Goal: Task Accomplishment & Management: Use online tool/utility

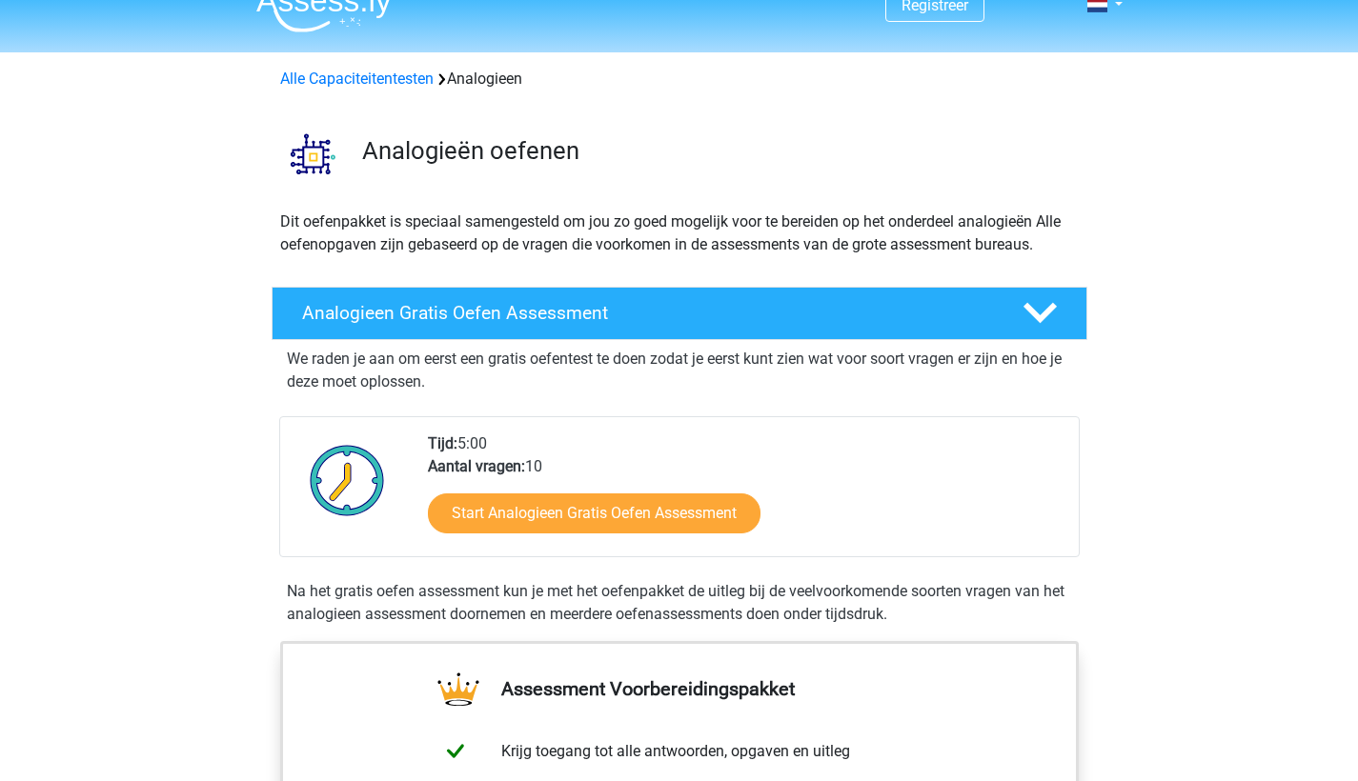
scroll to position [77, 0]
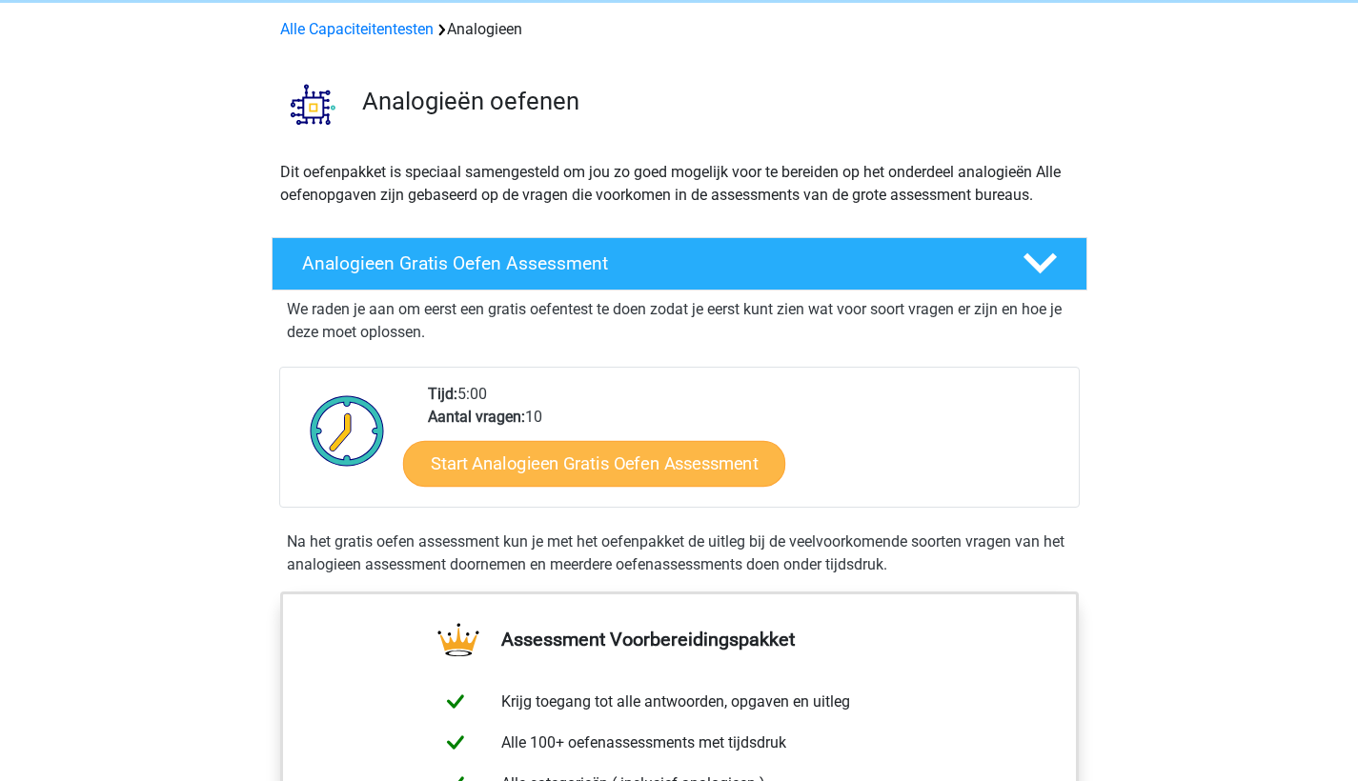
click at [703, 456] on link "Start Analogieen Gratis Oefen Assessment" at bounding box center [594, 463] width 382 height 46
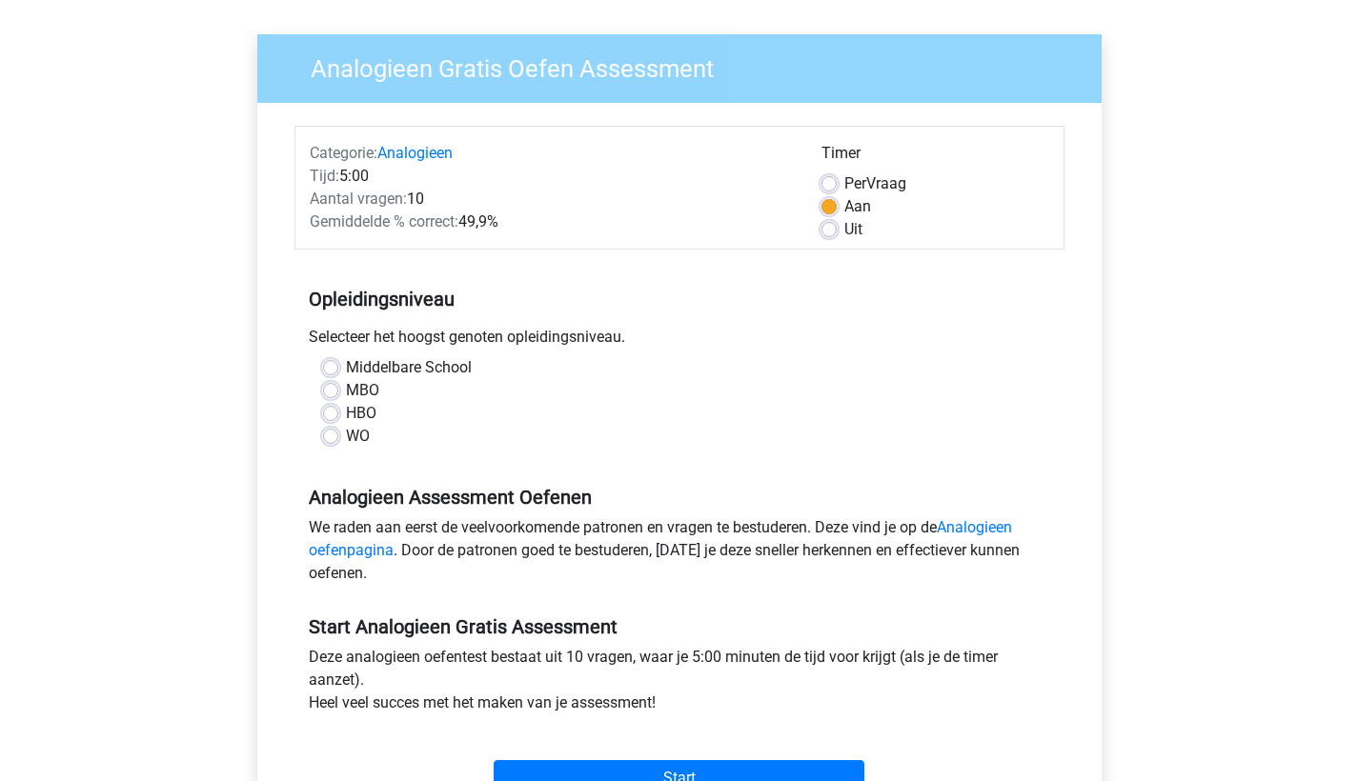
scroll to position [345, 0]
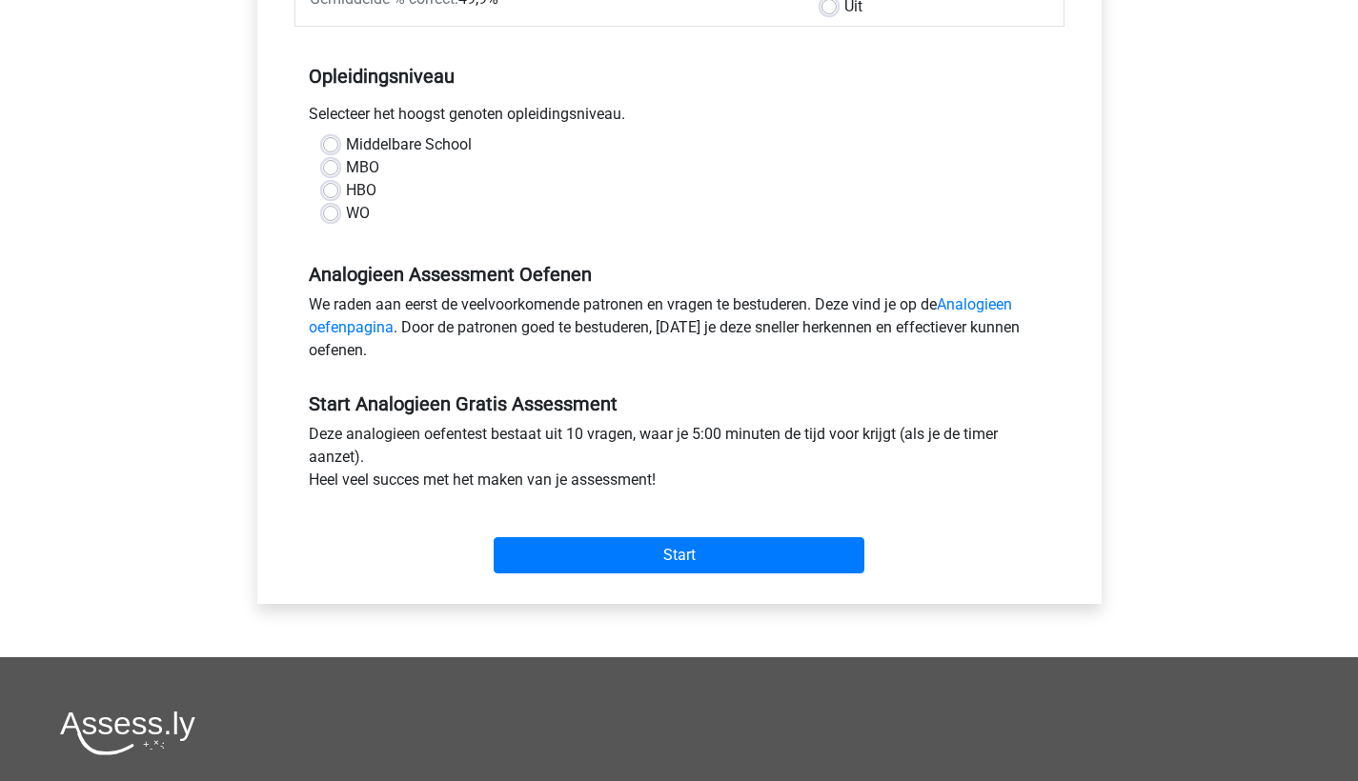
click at [346, 165] on label "MBO" at bounding box center [362, 167] width 33 height 23
click at [334, 165] on input "MBO" at bounding box center [330, 165] width 15 height 19
radio input "true"
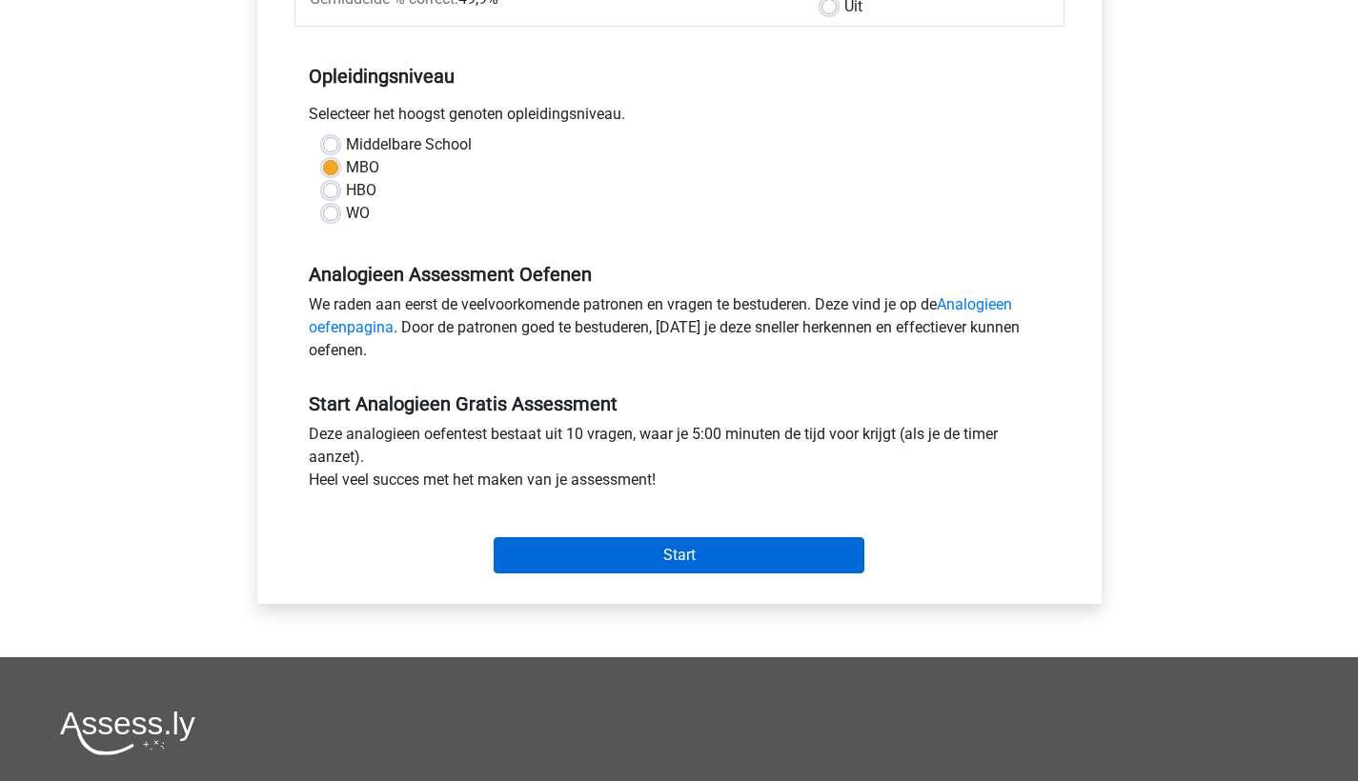
click at [749, 550] on input "Start" at bounding box center [679, 555] width 371 height 36
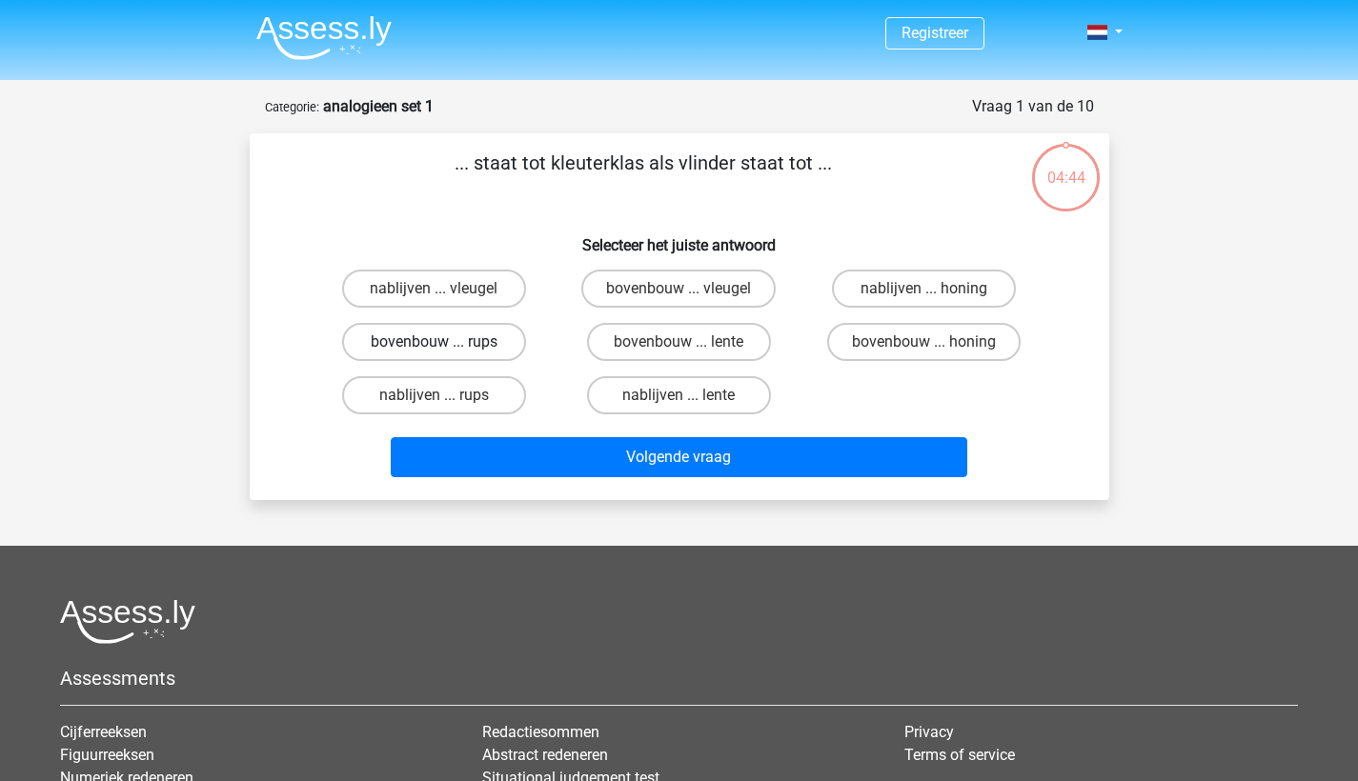
click at [484, 338] on label "bovenbouw ... rups" at bounding box center [434, 342] width 184 height 38
click at [446, 342] on input "bovenbouw ... rups" at bounding box center [440, 348] width 12 height 12
radio input "true"
click at [600, 480] on div "Volgende vraag" at bounding box center [680, 461] width 736 height 48
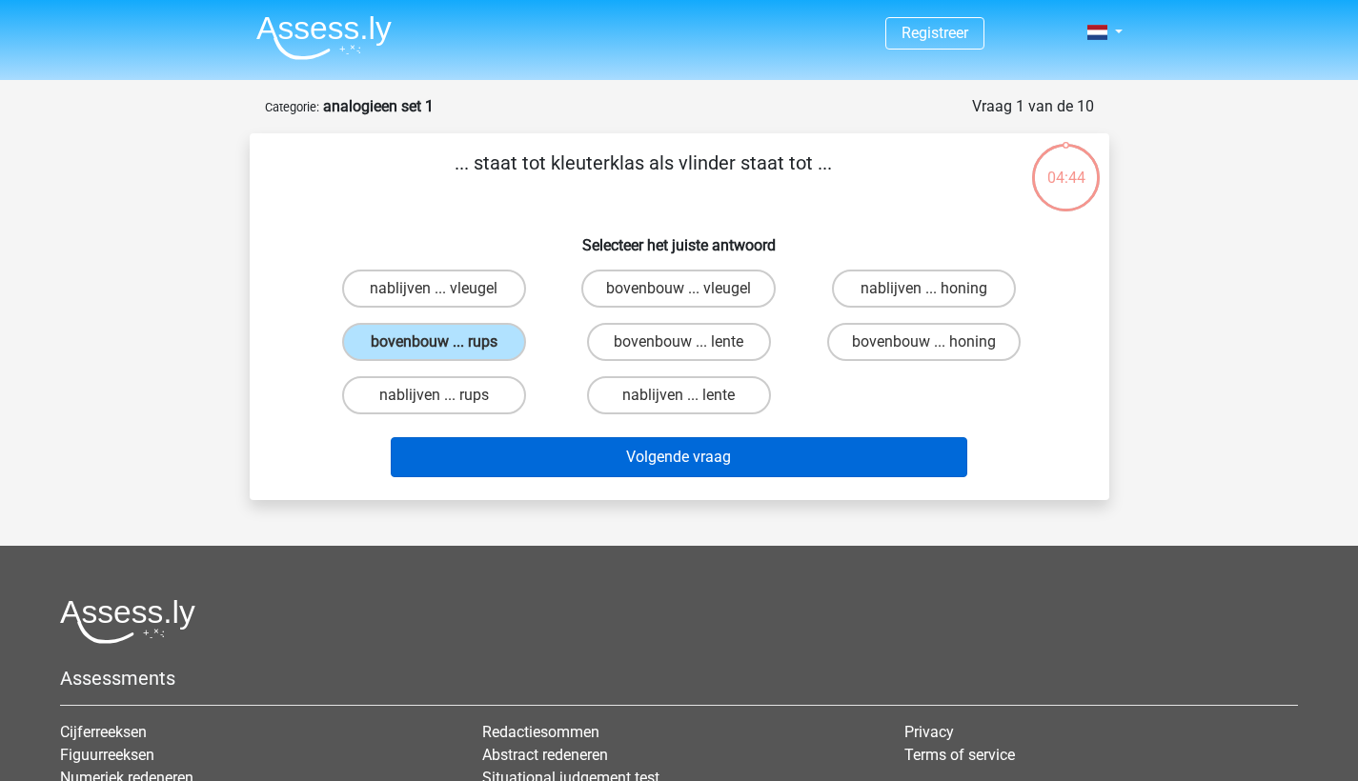
click at [601, 474] on button "Volgende vraag" at bounding box center [679, 457] width 577 height 40
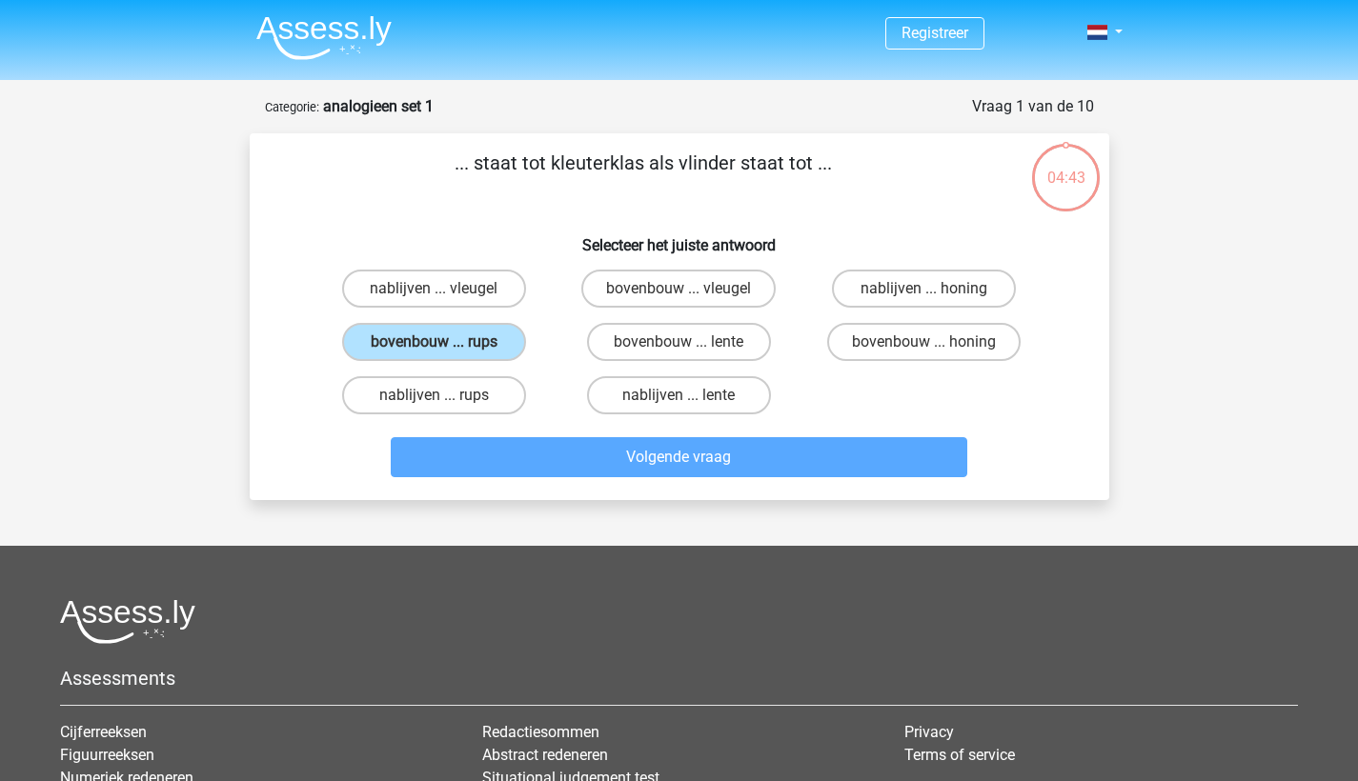
scroll to position [95, 0]
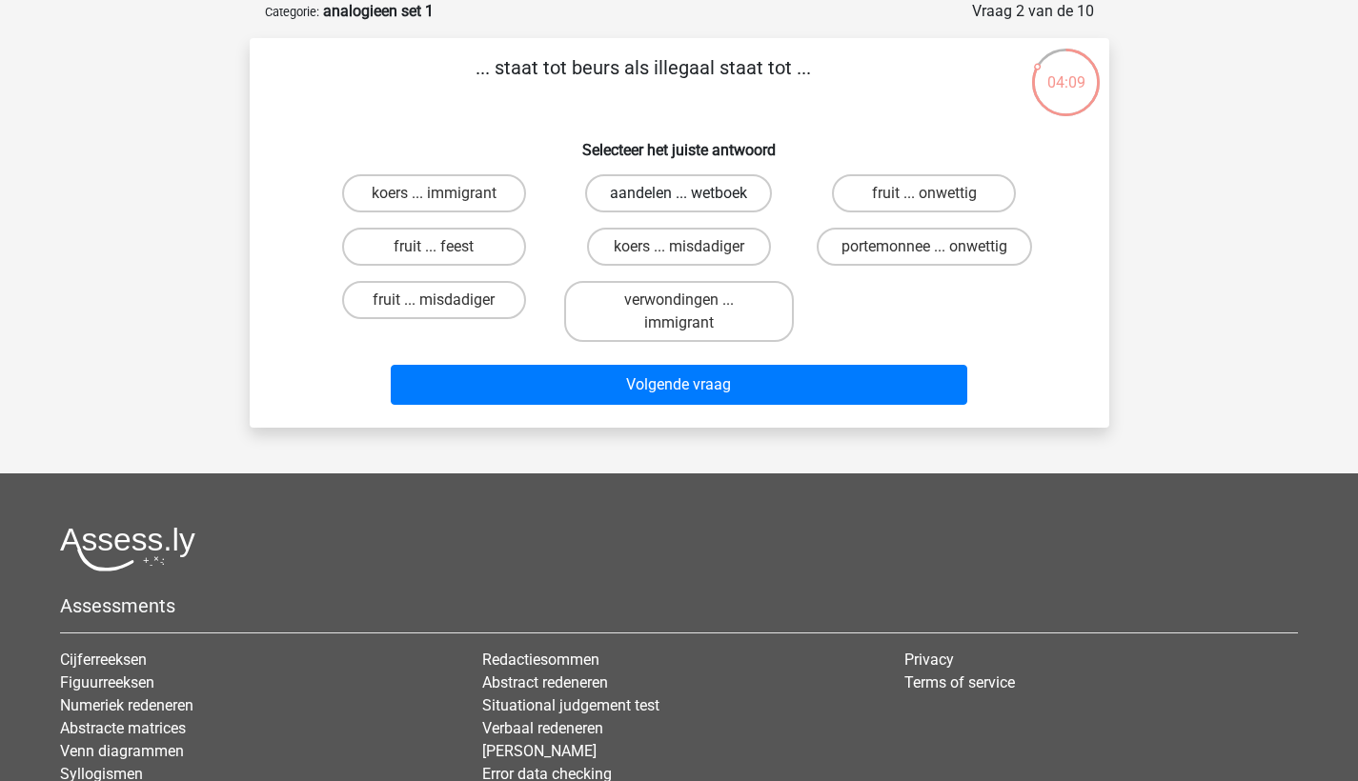
click at [633, 194] on label "aandelen ... wetboek" at bounding box center [678, 193] width 187 height 38
click at [679, 194] on input "aandelen ... wetboek" at bounding box center [685, 199] width 12 height 12
radio input "true"
click at [727, 251] on label "koers ... misdadiger" at bounding box center [679, 247] width 184 height 38
click at [691, 251] on input "koers ... misdadiger" at bounding box center [685, 253] width 12 height 12
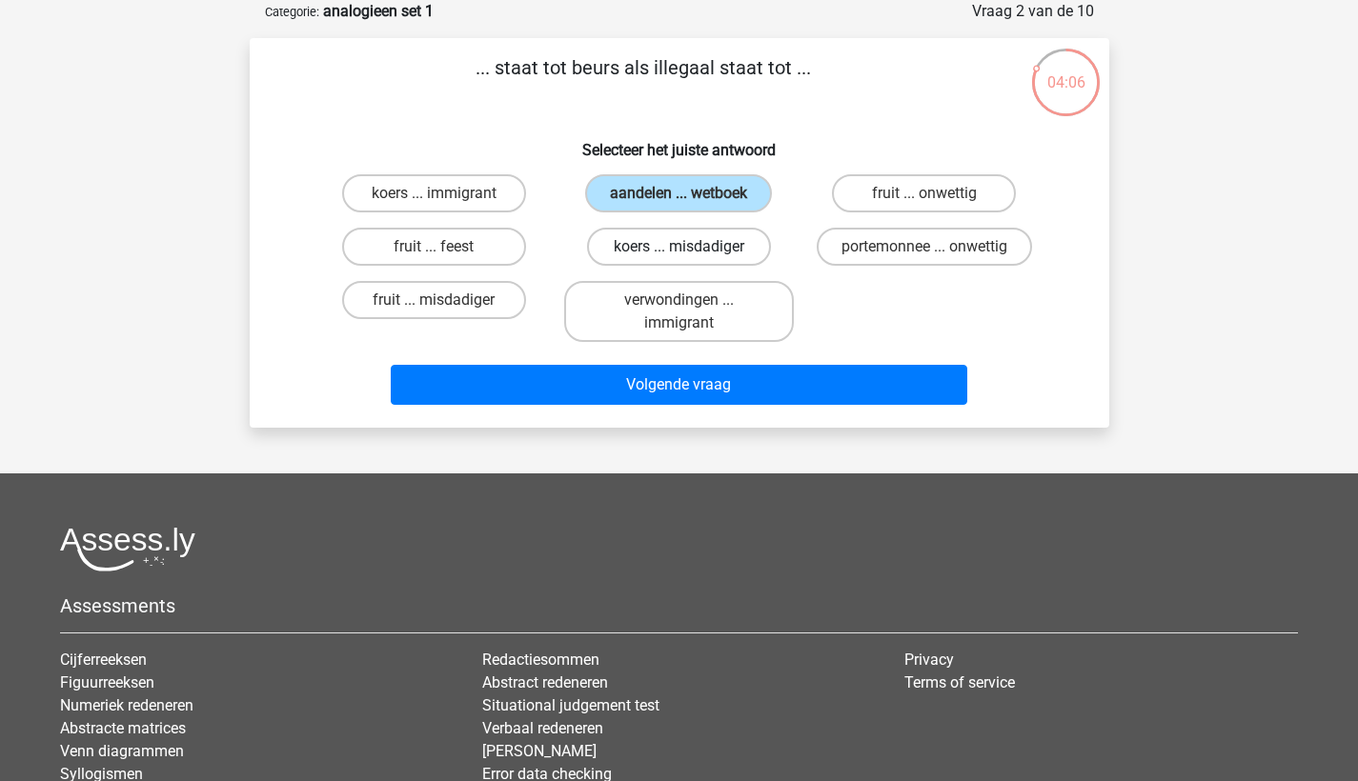
radio input "true"
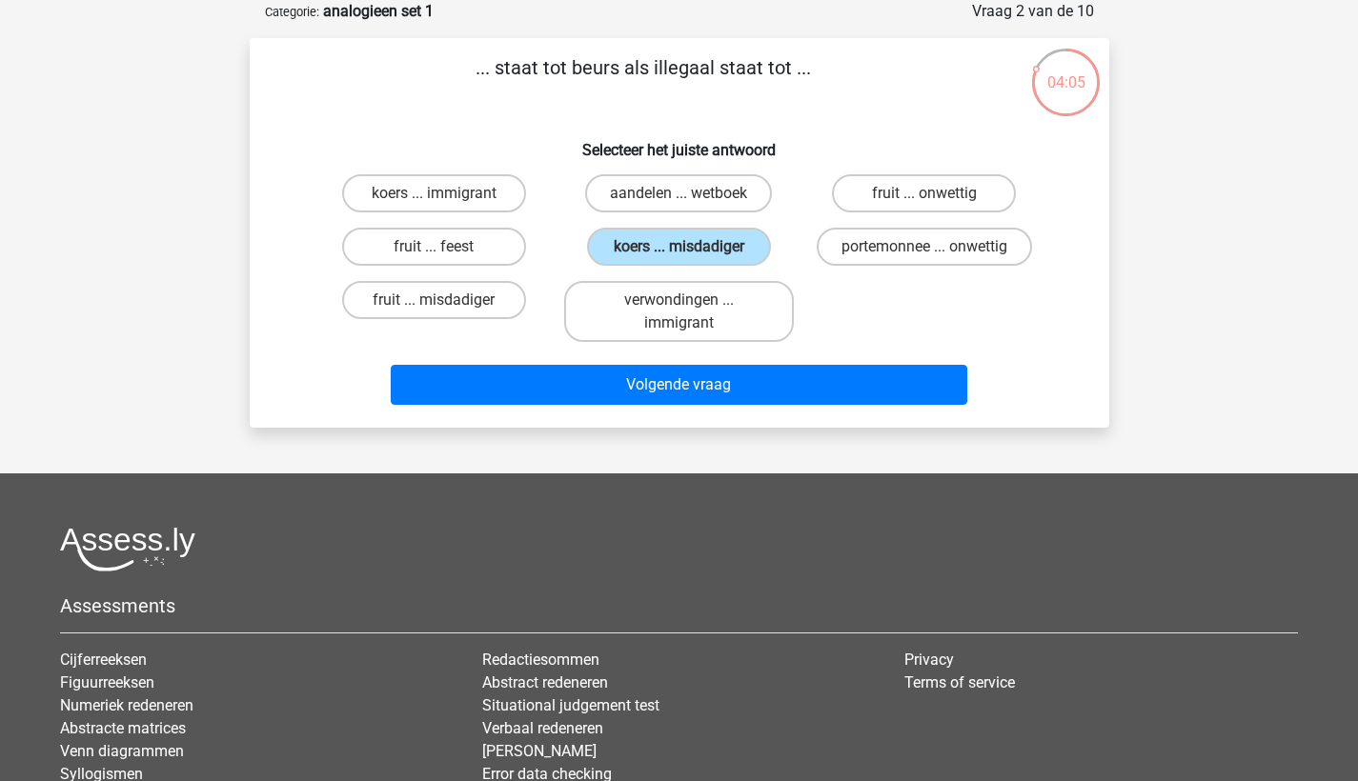
click at [743, 409] on div "Volgende vraag" at bounding box center [680, 389] width 736 height 48
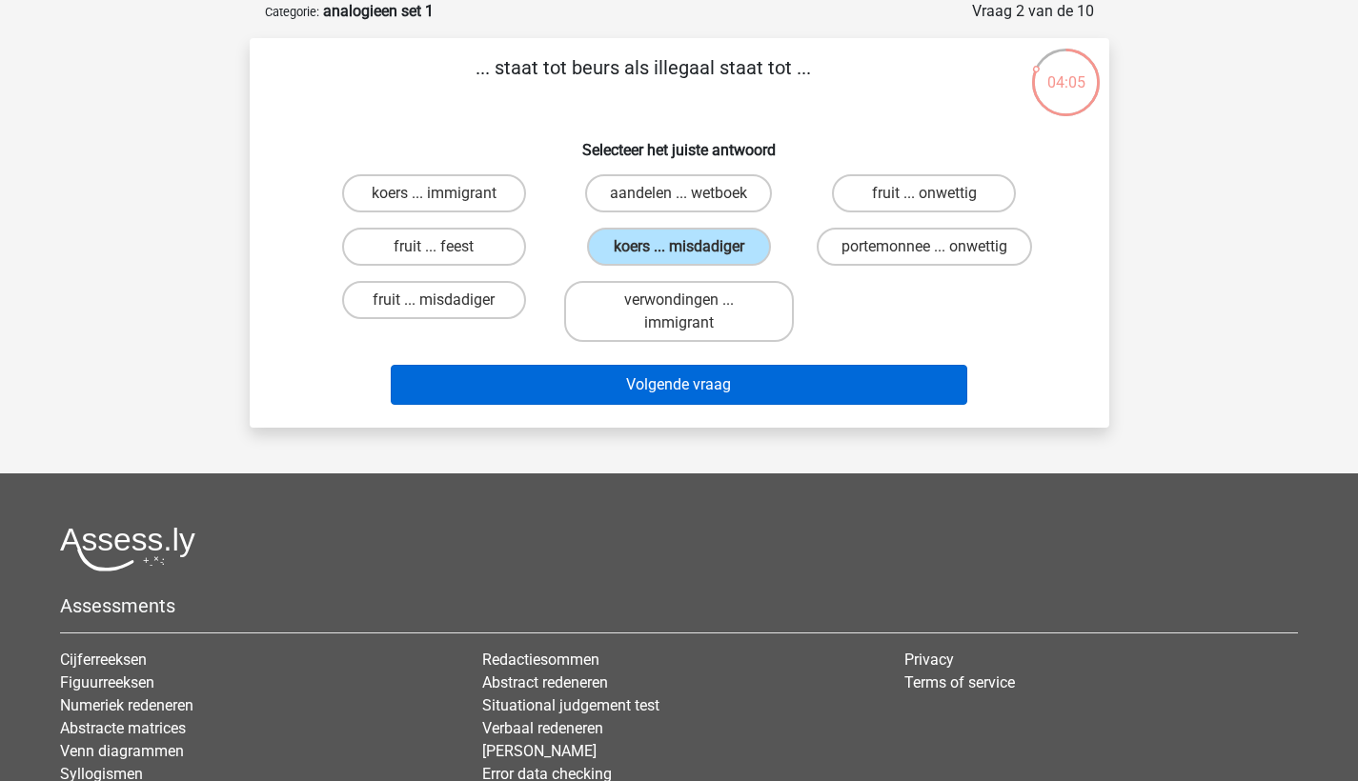
click at [740, 384] on button "Volgende vraag" at bounding box center [679, 385] width 577 height 40
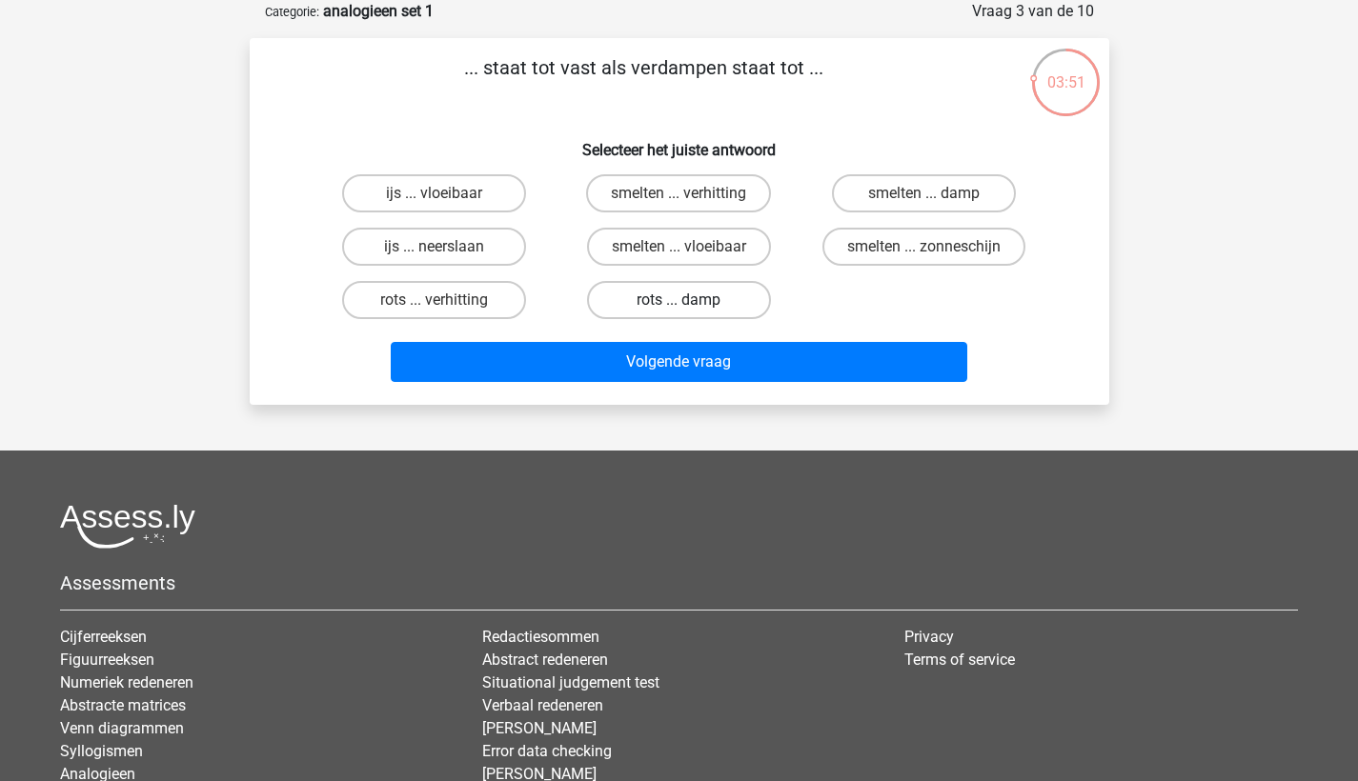
click at [610, 314] on label "rots ... damp" at bounding box center [679, 300] width 184 height 38
click at [679, 313] on input "rots ... damp" at bounding box center [685, 306] width 12 height 12
radio input "true"
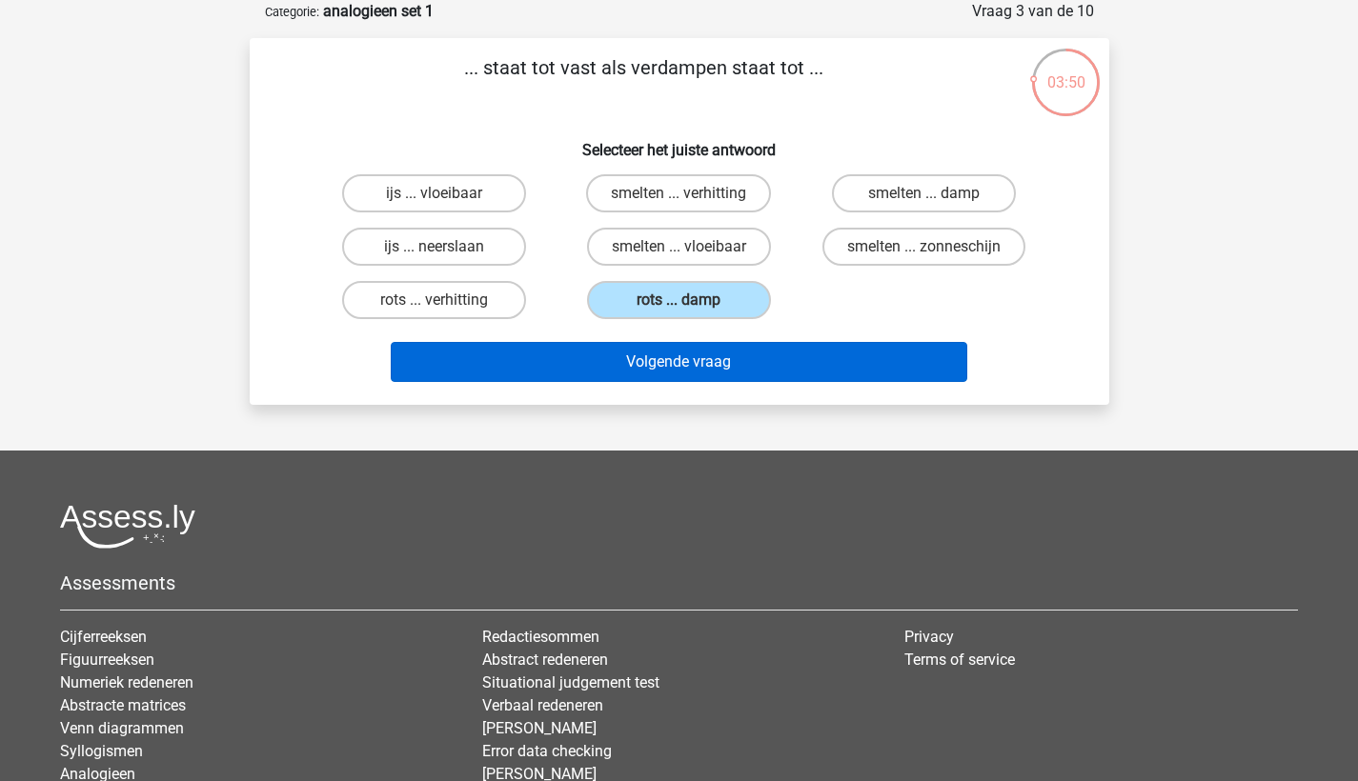
click at [600, 369] on button "Volgende vraag" at bounding box center [679, 362] width 577 height 40
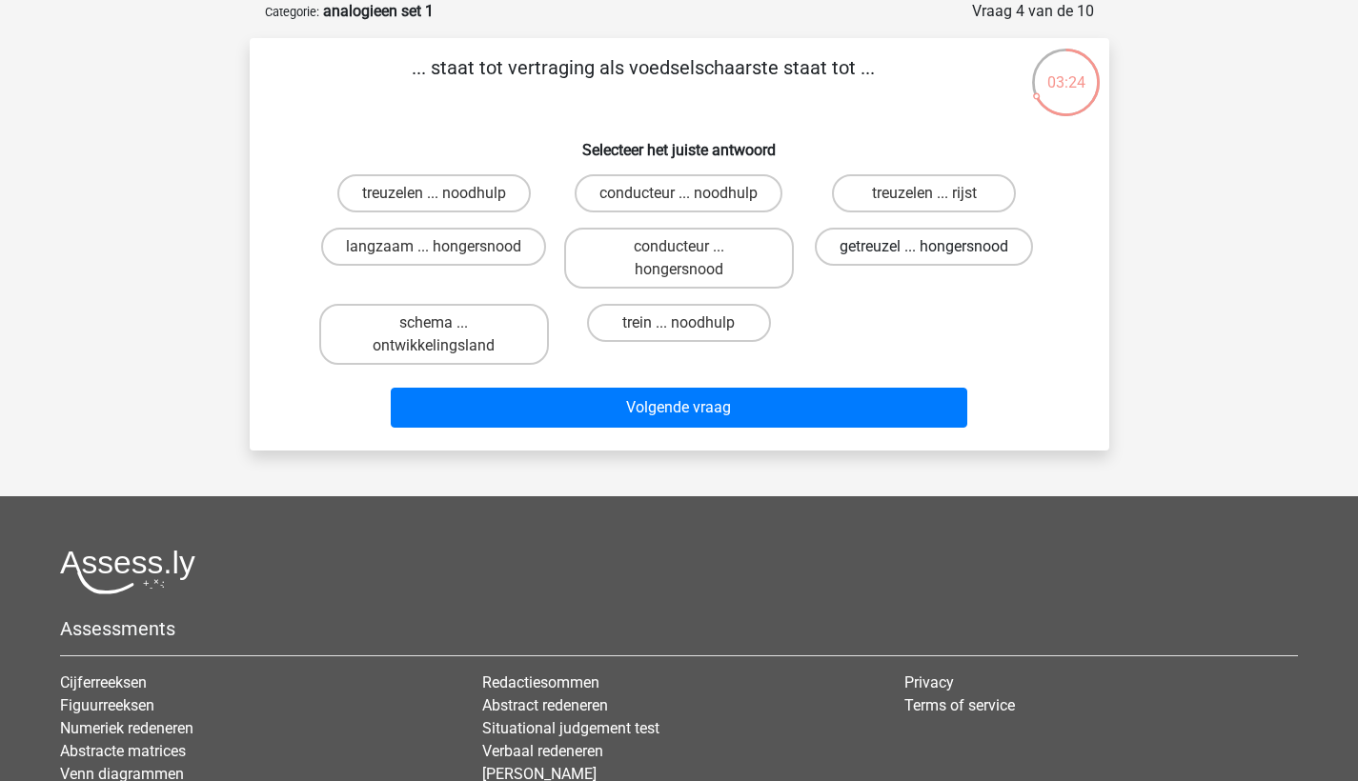
click at [885, 251] on label "getreuzel ... hongersnood" at bounding box center [924, 247] width 218 height 38
click at [924, 251] on input "getreuzel ... hongersnood" at bounding box center [930, 253] width 12 height 12
radio input "true"
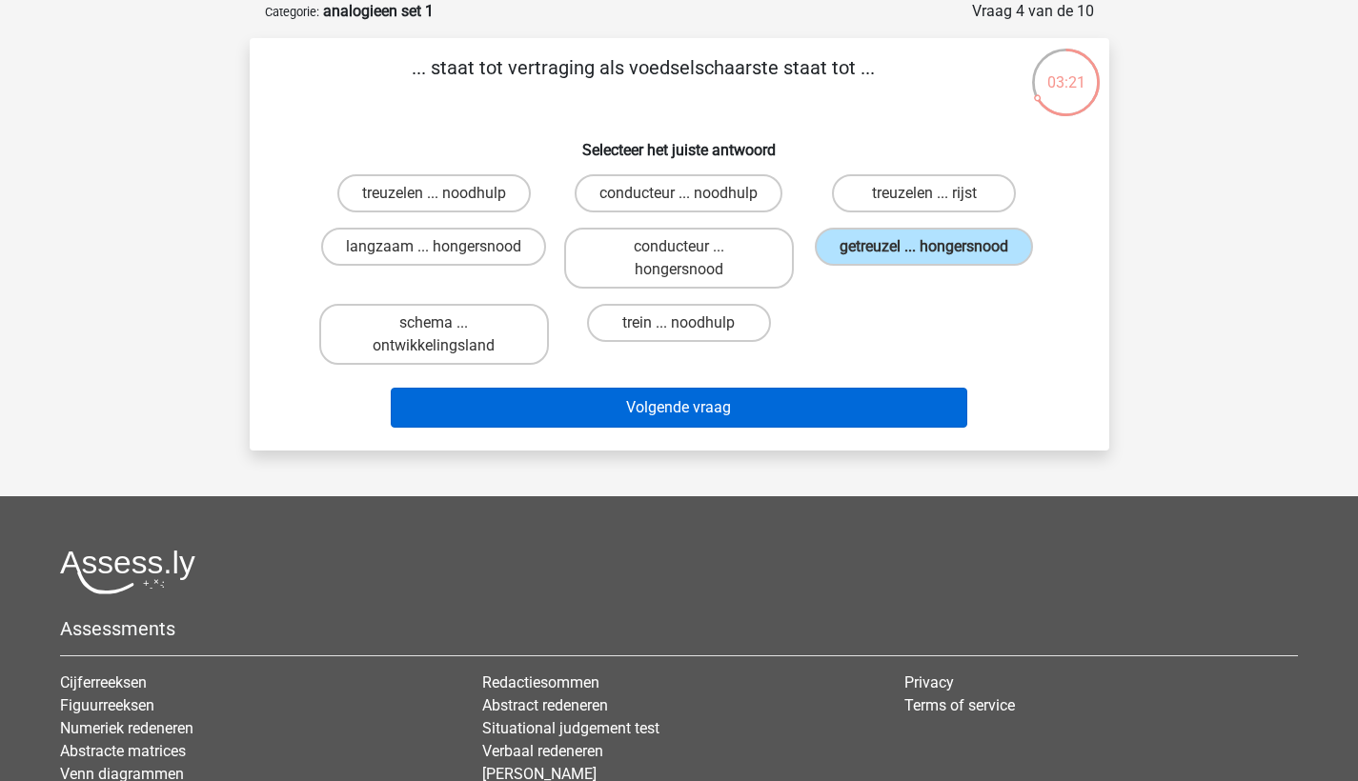
click at [851, 398] on button "Volgende vraag" at bounding box center [679, 408] width 577 height 40
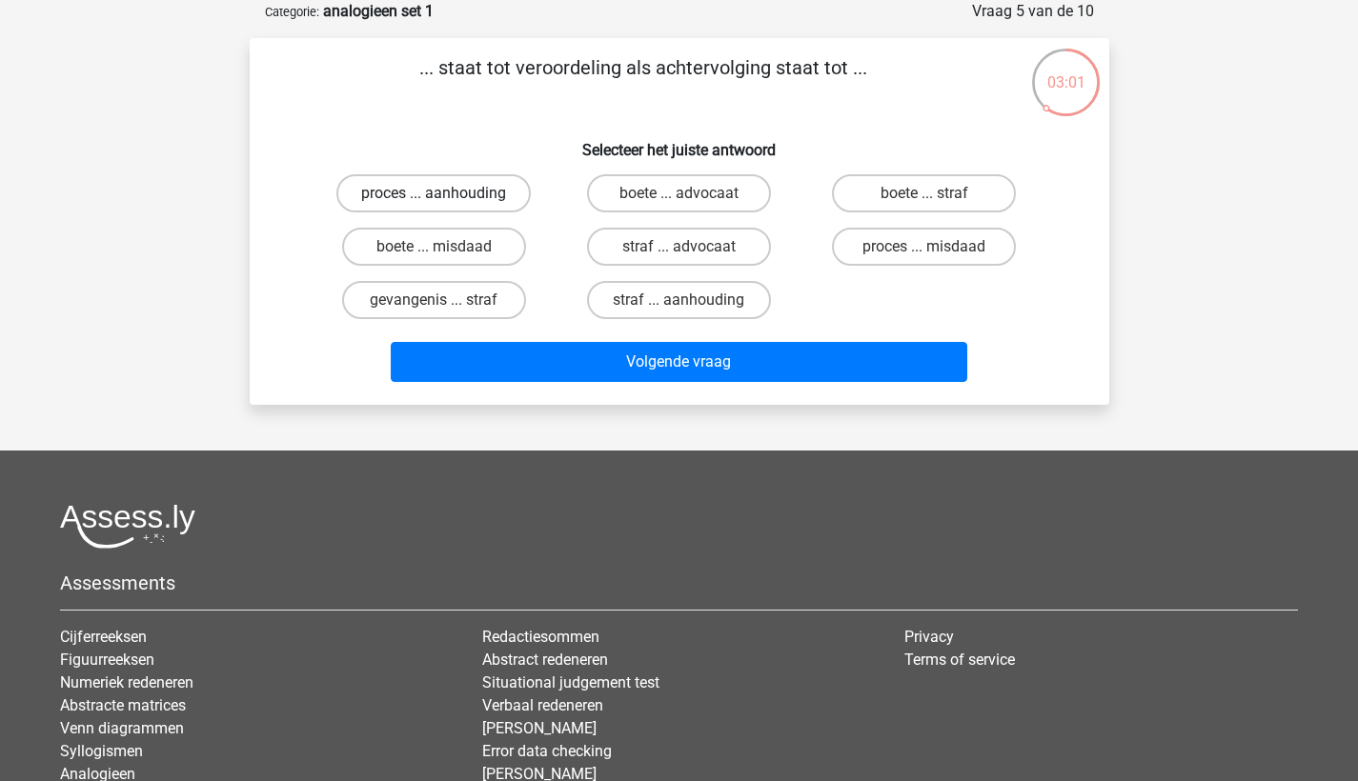
click at [490, 197] on label "proces ... aanhouding" at bounding box center [433, 193] width 194 height 38
click at [446, 197] on input "proces ... aanhouding" at bounding box center [440, 199] width 12 height 12
radio input "true"
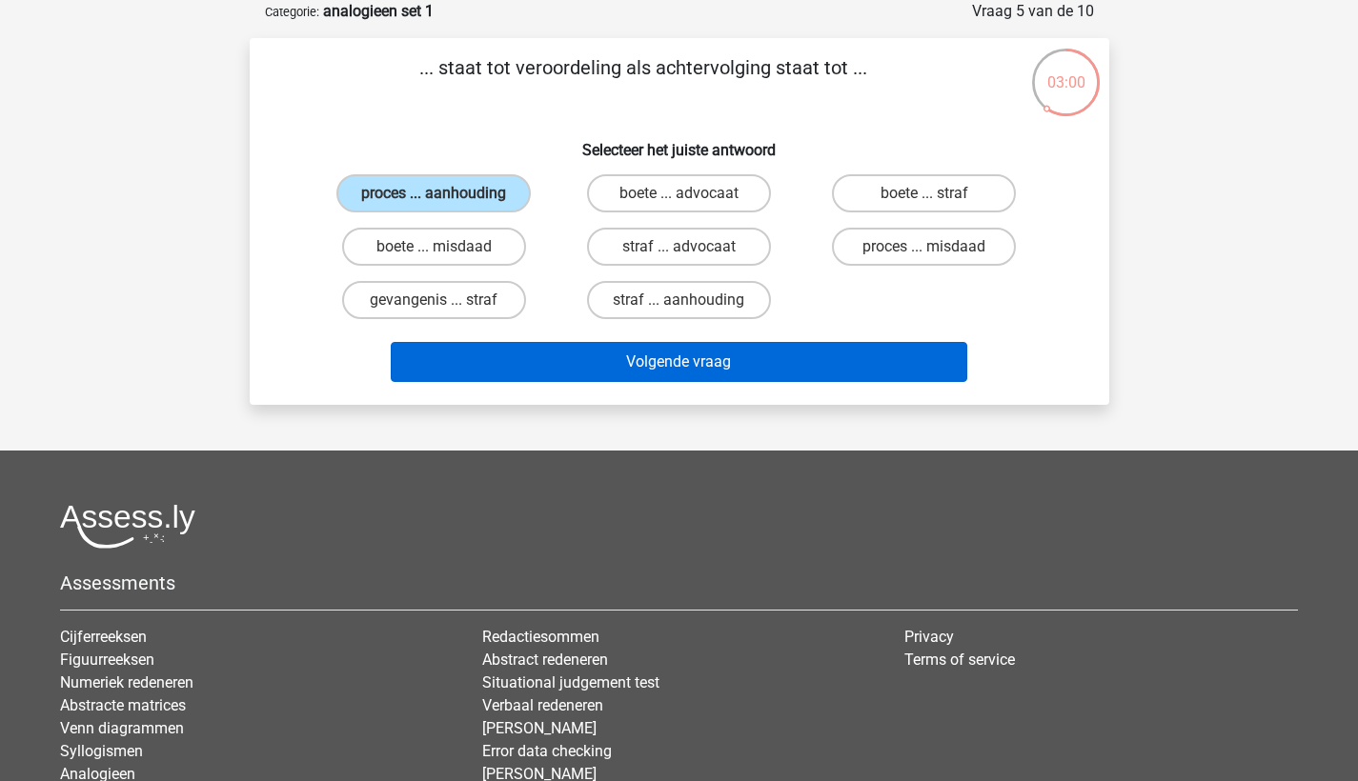
click at [785, 359] on button "Volgende vraag" at bounding box center [679, 362] width 577 height 40
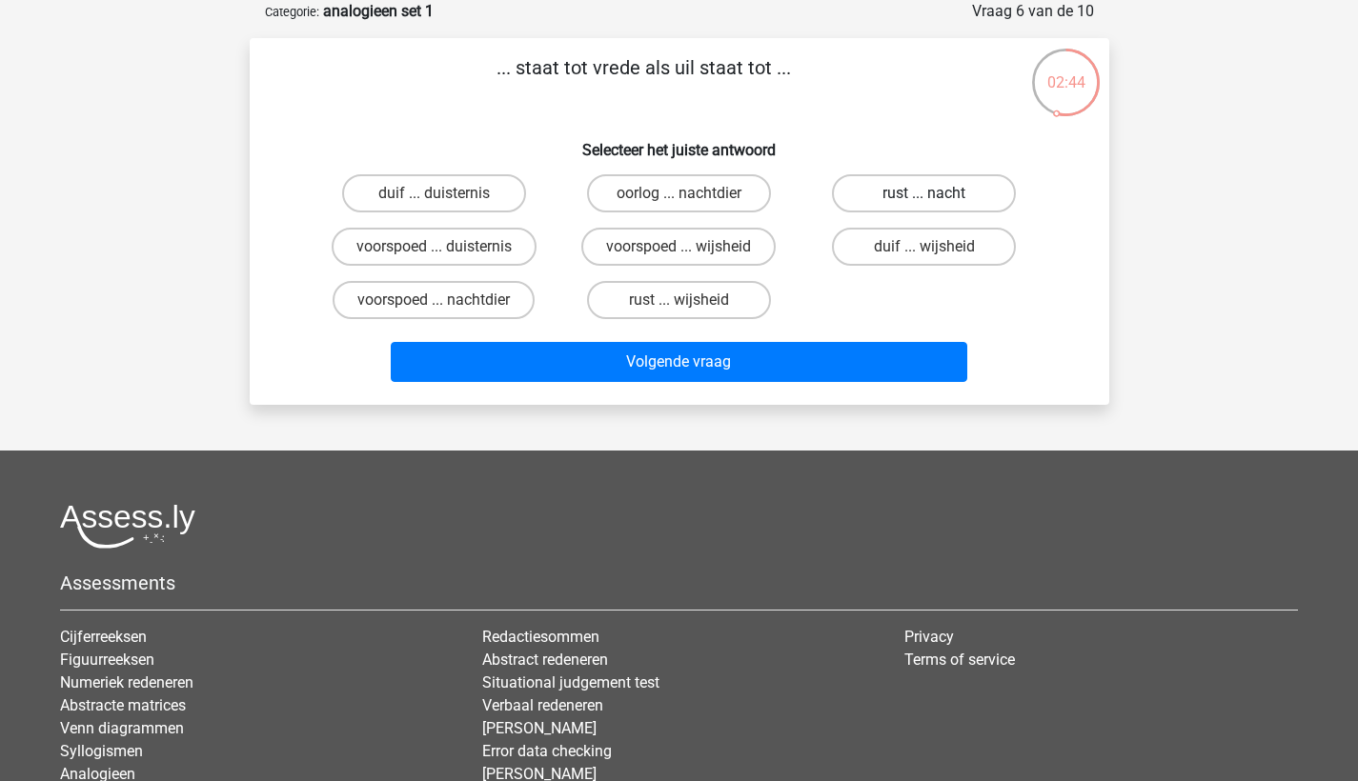
click at [929, 207] on label "rust ... nacht" at bounding box center [924, 193] width 184 height 38
click at [929, 206] on input "rust ... nacht" at bounding box center [930, 199] width 12 height 12
radio input "true"
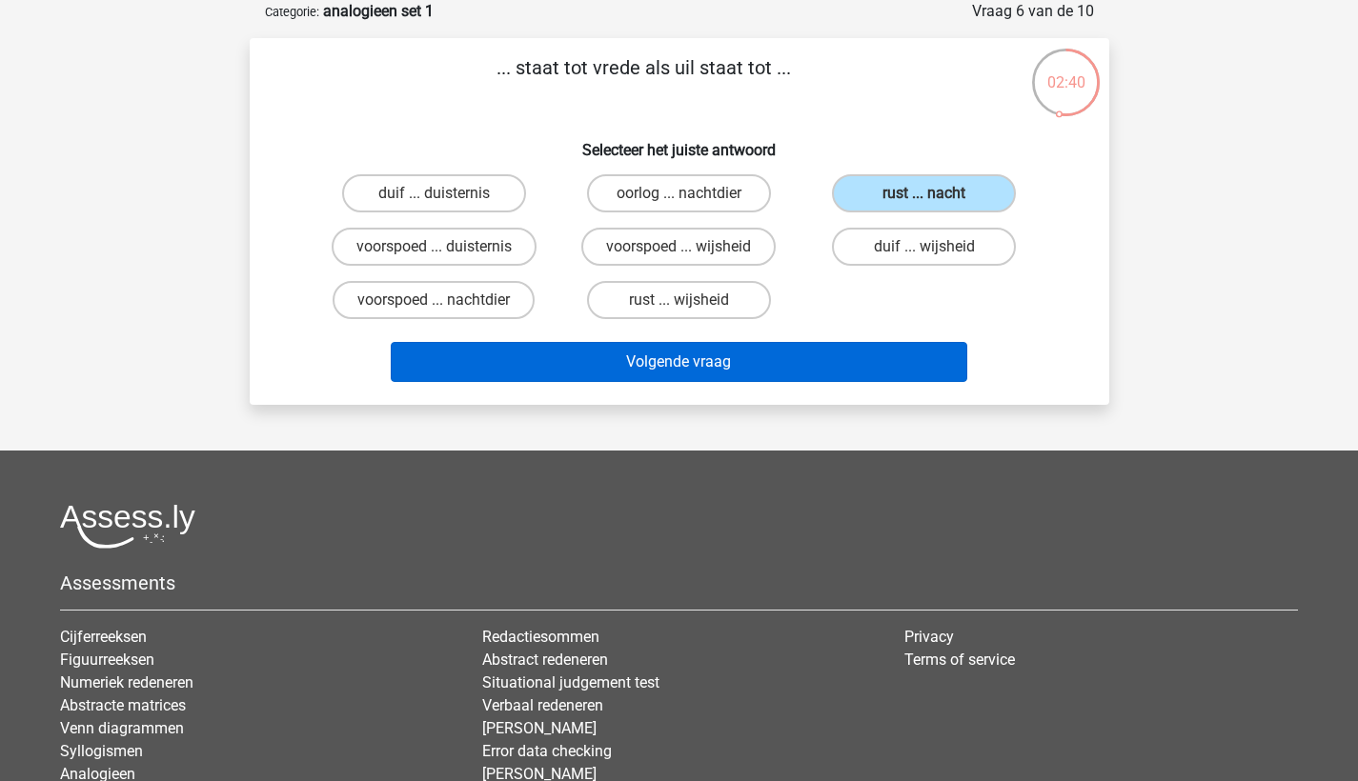
click at [765, 357] on button "Volgende vraag" at bounding box center [679, 362] width 577 height 40
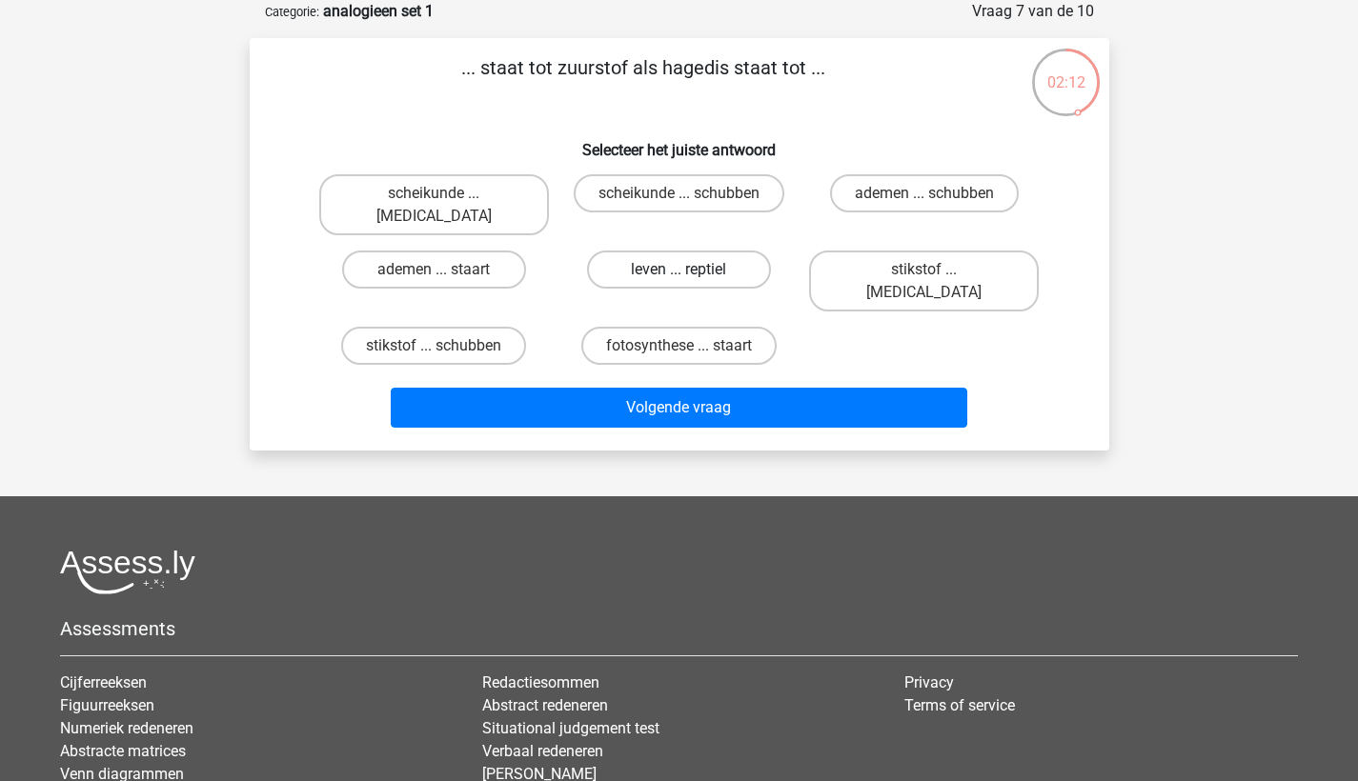
click at [717, 263] on label "leven ... reptiel" at bounding box center [679, 270] width 184 height 38
click at [691, 270] on input "leven ... reptiel" at bounding box center [685, 276] width 12 height 12
radio input "true"
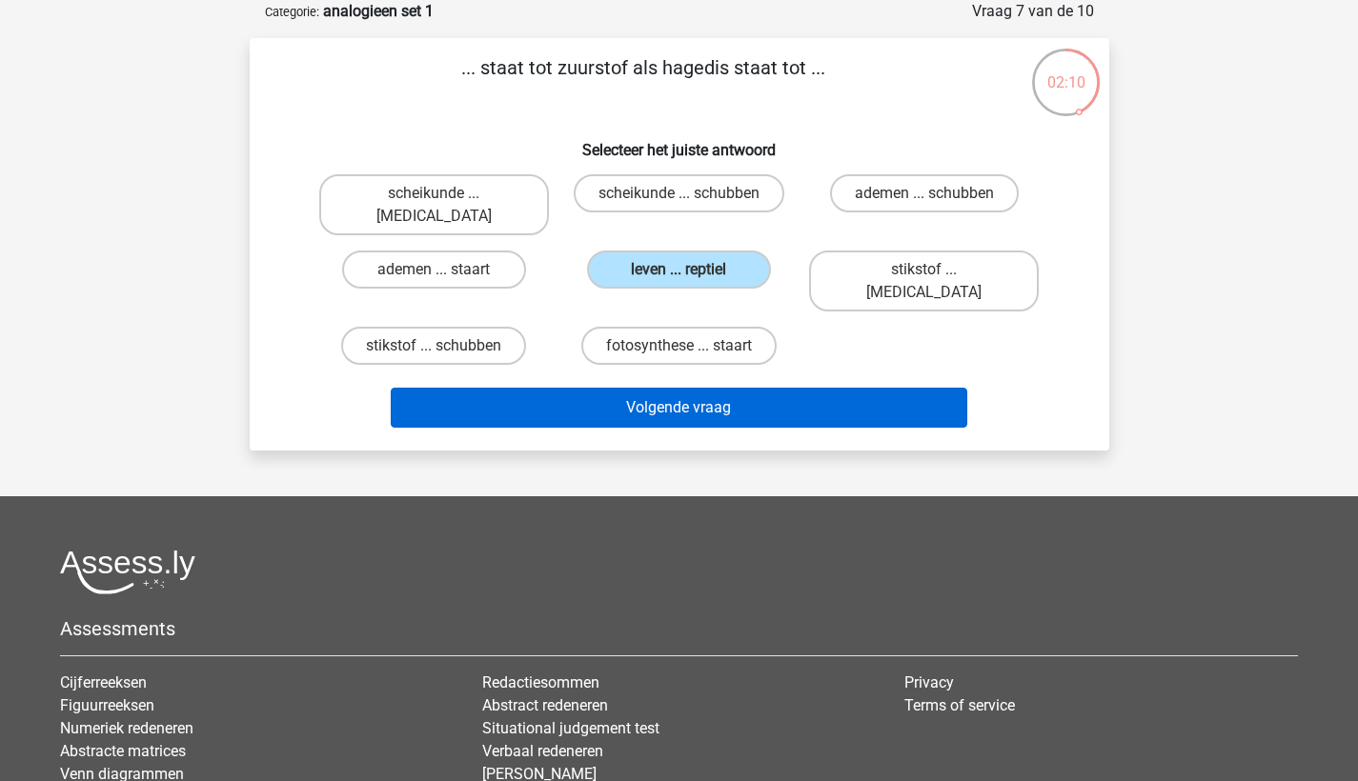
click at [708, 388] on button "Volgende vraag" at bounding box center [679, 408] width 577 height 40
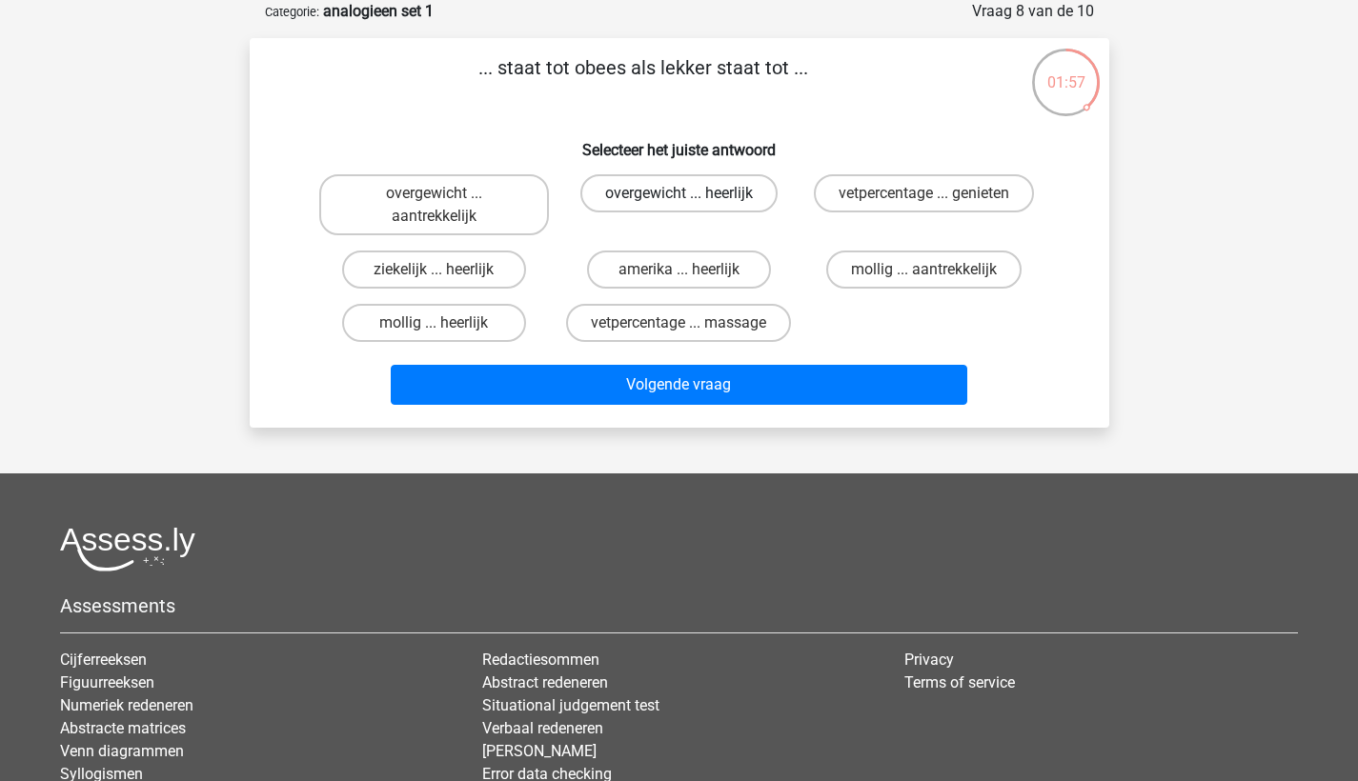
click at [749, 201] on label "overgewicht ... heerlijk" at bounding box center [678, 193] width 197 height 38
click at [691, 201] on input "overgewicht ... heerlijk" at bounding box center [685, 199] width 12 height 12
radio input "true"
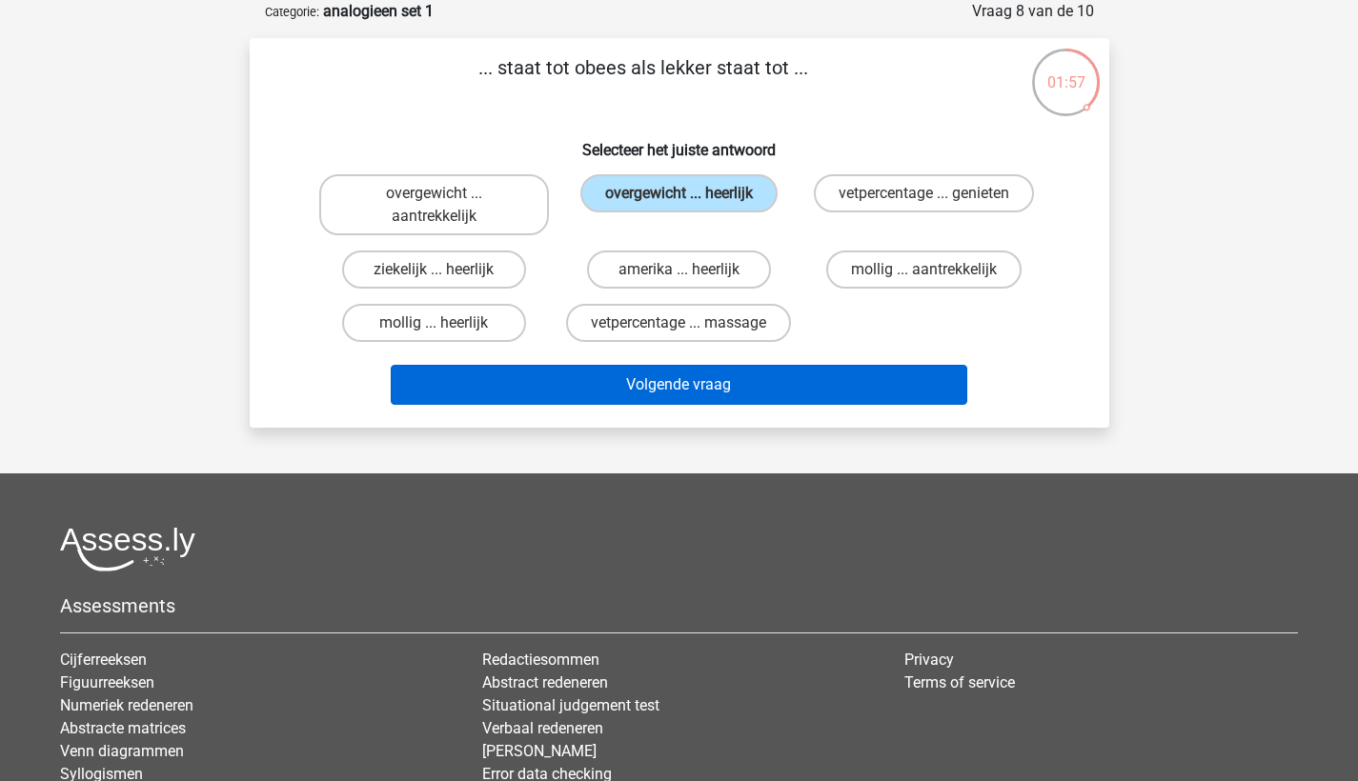
click at [808, 399] on button "Volgende vraag" at bounding box center [679, 385] width 577 height 40
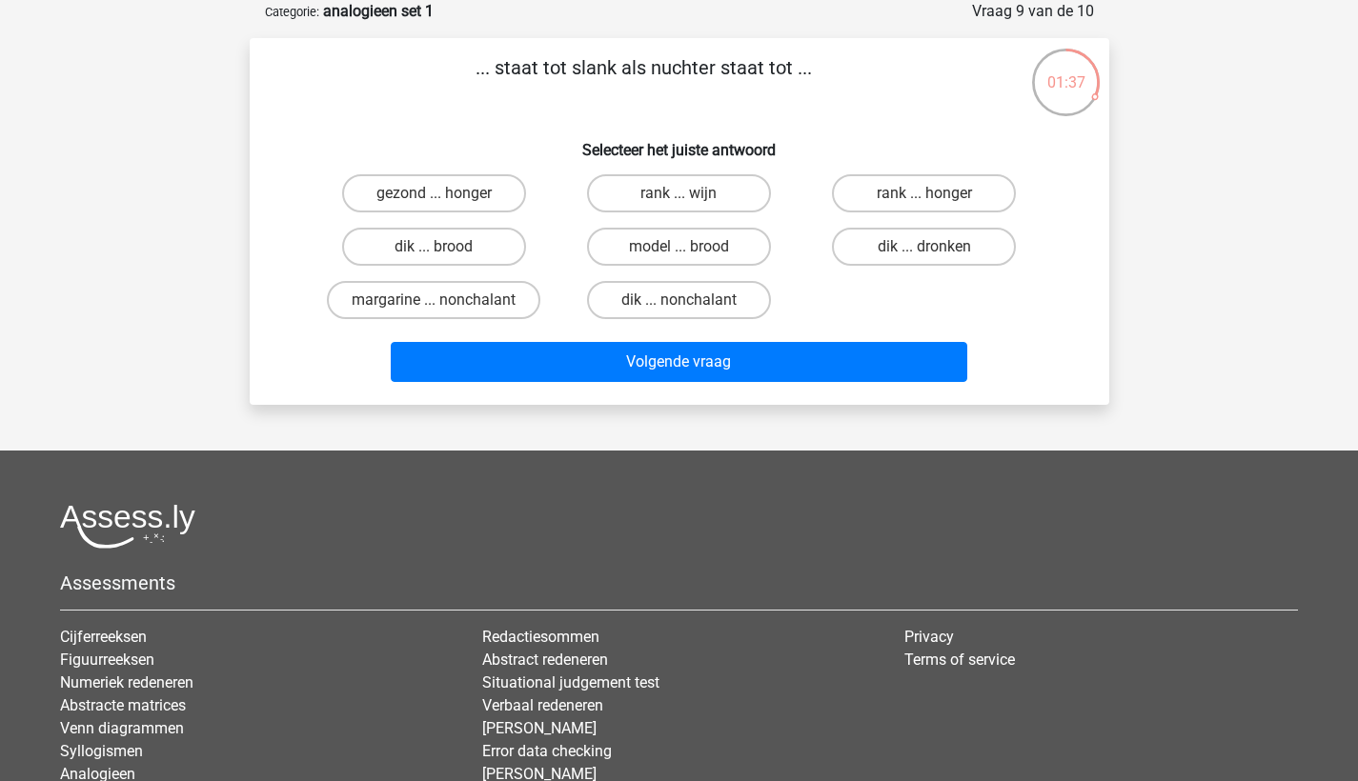
click at [981, 271] on div "dik ... dronken" at bounding box center [923, 246] width 245 height 53
click at [979, 252] on label "dik ... dronken" at bounding box center [924, 247] width 184 height 38
click at [937, 252] on input "dik ... dronken" at bounding box center [930, 253] width 12 height 12
radio input "true"
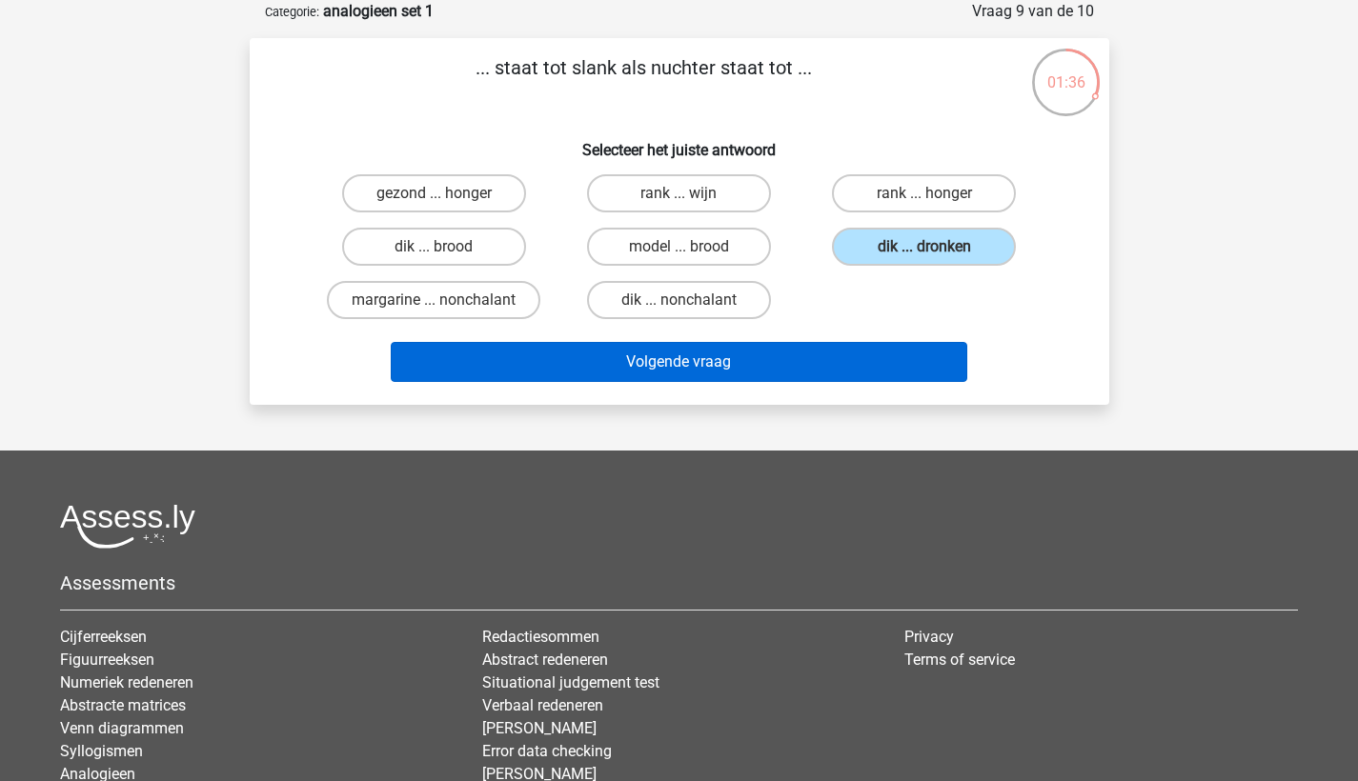
click at [874, 350] on button "Volgende vraag" at bounding box center [679, 362] width 577 height 40
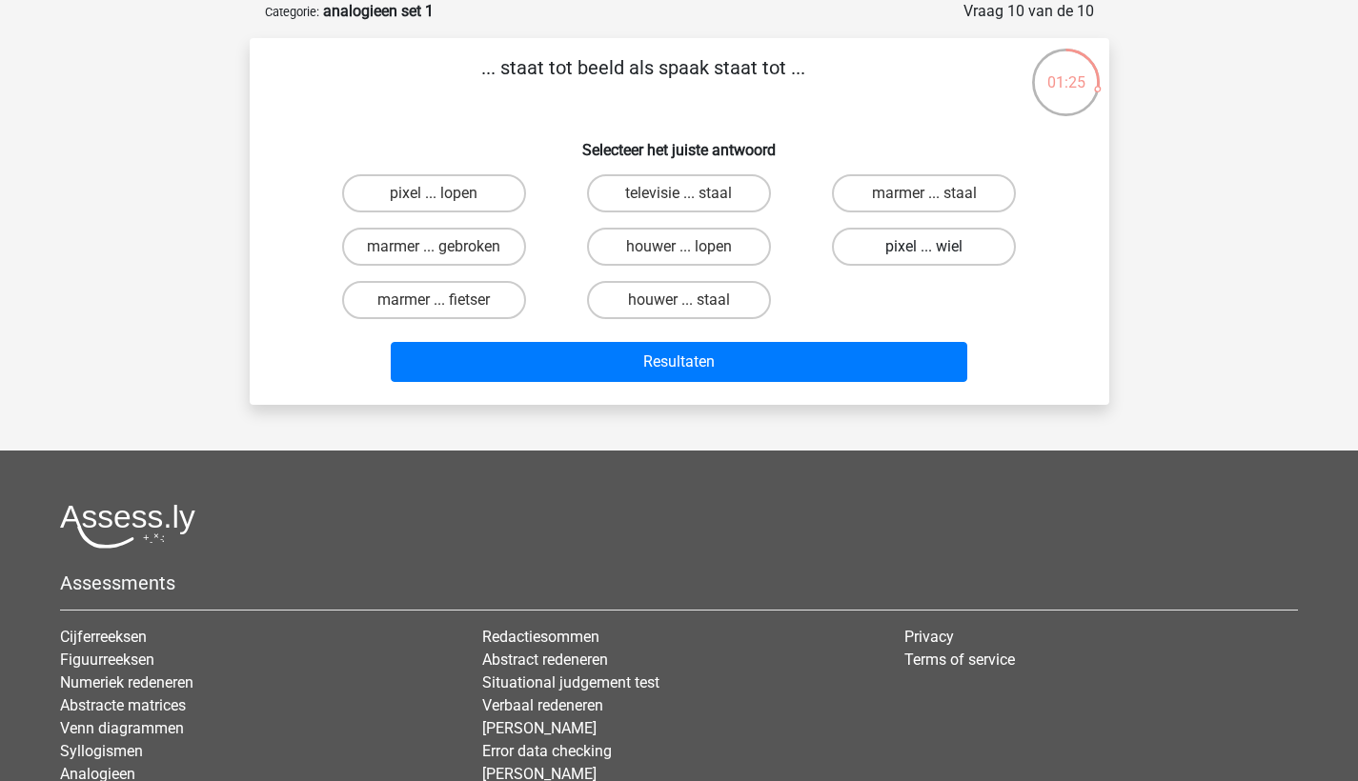
click at [905, 258] on label "pixel ... wiel" at bounding box center [924, 247] width 184 height 38
click at [924, 258] on input "pixel ... wiel" at bounding box center [930, 253] width 12 height 12
radio input "true"
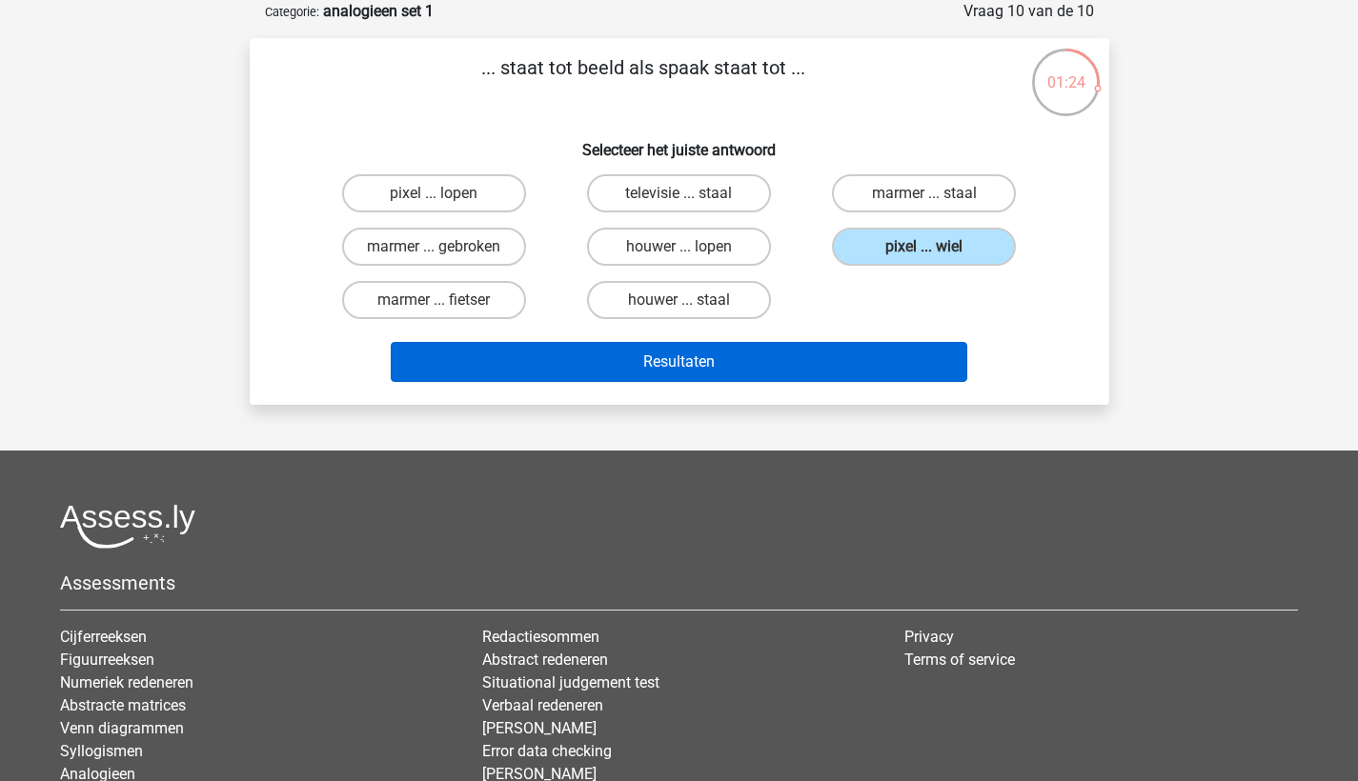
click at [917, 365] on button "Resultaten" at bounding box center [679, 362] width 577 height 40
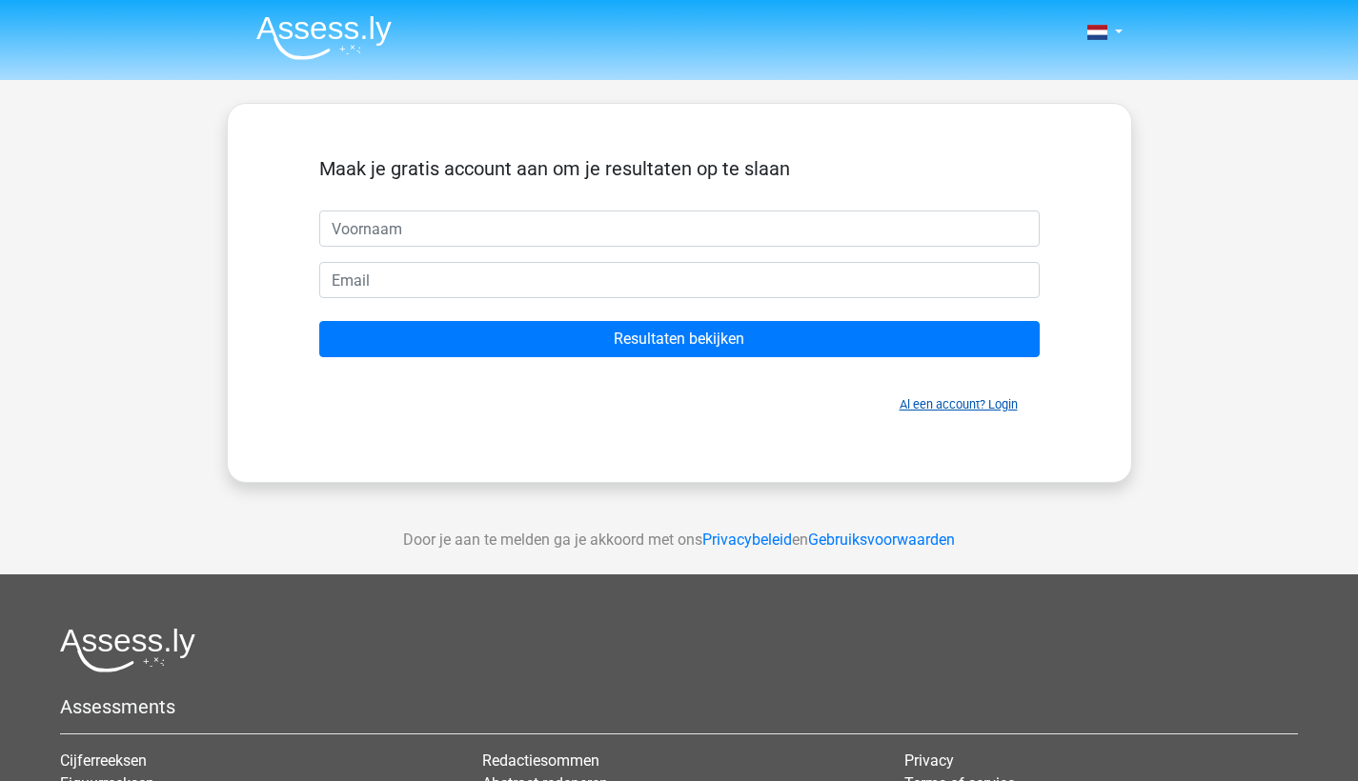
click at [931, 401] on link "Al een account? Login" at bounding box center [959, 404] width 118 height 14
